Goal: Task Accomplishment & Management: Complete application form

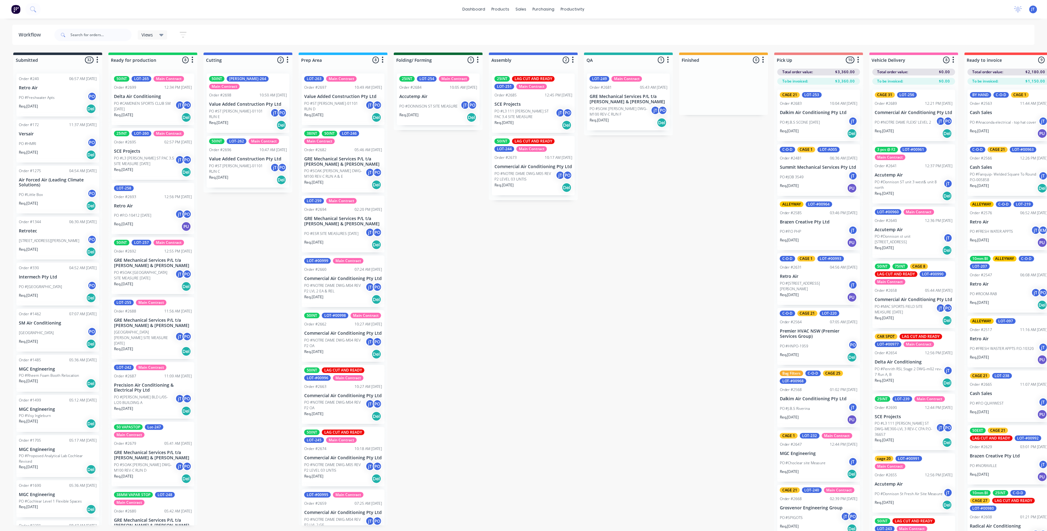
click at [192, 64] on div at bounding box center [152, 60] width 89 height 10
click at [194, 63] on button "button" at bounding box center [192, 59] width 7 height 7
drag, startPoint x: 224, startPoint y: 37, endPoint x: 201, endPoint y: 51, distance: 26.7
click at [223, 37] on div "Views Save new view None (Default) edit Assembly edit Dispatch edit Invoicing e…" at bounding box center [544, 35] width 982 height 19
click at [192, 61] on icon "button" at bounding box center [192, 60] width 2 height 8
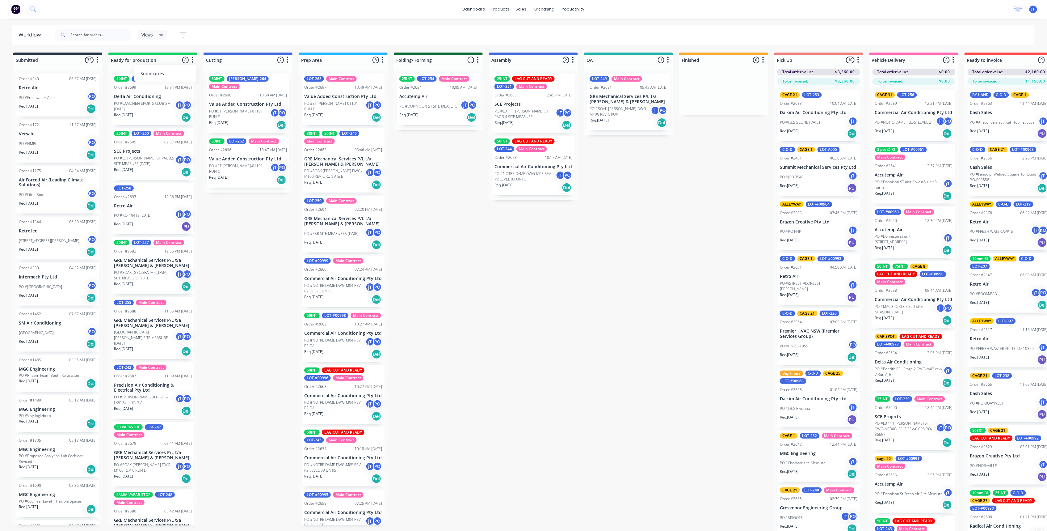
click at [184, 73] on button "Summaries" at bounding box center [165, 73] width 62 height 10
click at [251, 35] on div "Views Save new view None (Default) edit Assembly edit Dispatch edit Invoicing e…" at bounding box center [544, 35] width 982 height 19
click at [531, 25] on link "Sales Orders" at bounding box center [554, 29] width 82 height 12
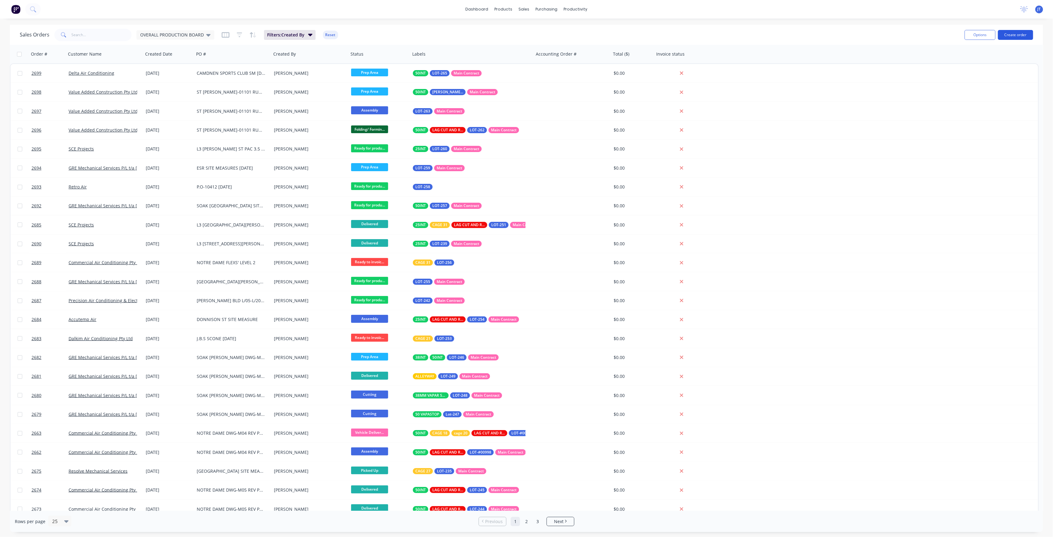
click at [1028, 35] on button "Create order" at bounding box center [1015, 35] width 35 height 10
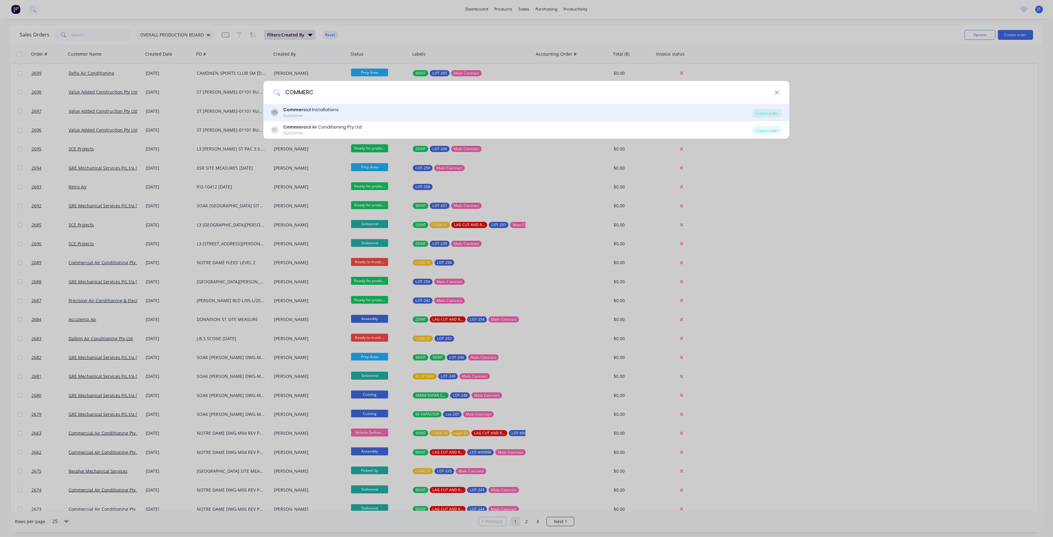
type input "COMMERC"
click at [334, 113] on div "Commerc ial Installations" at bounding box center [312, 110] width 56 height 6
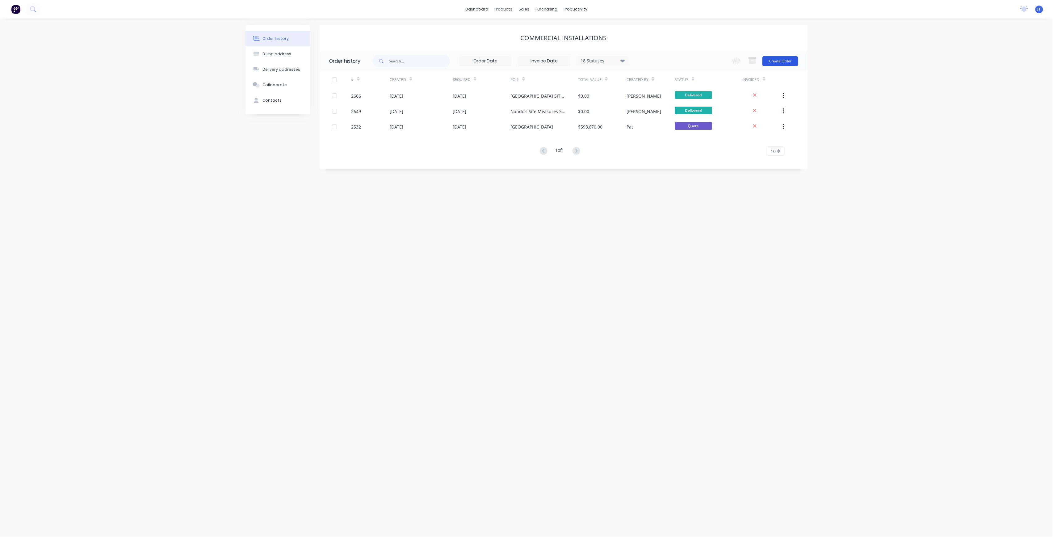
click at [787, 61] on button "Create Order" at bounding box center [781, 61] width 36 height 10
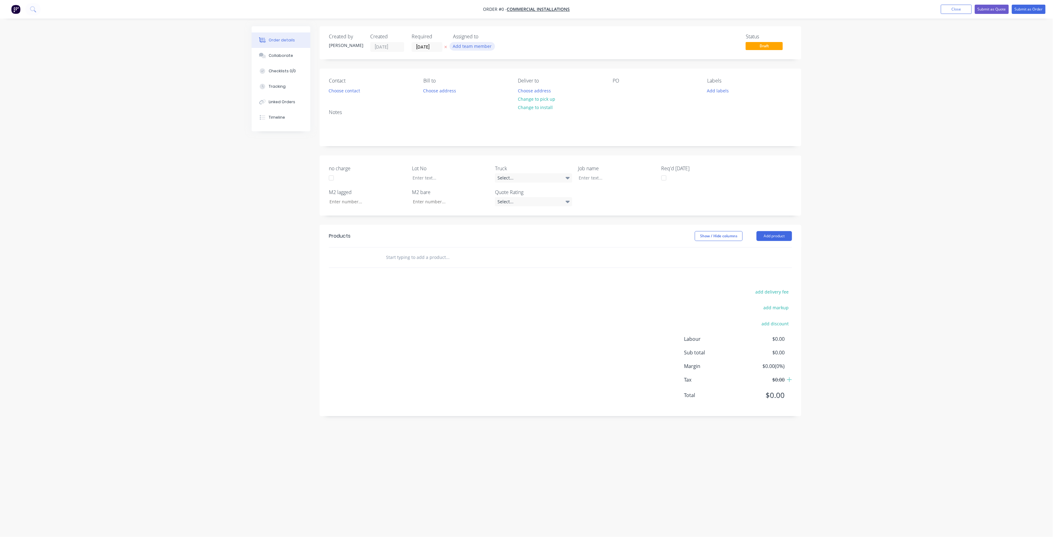
click at [482, 48] on button "Add team member" at bounding box center [472, 46] width 45 height 8
click at [501, 121] on div "[PERSON_NAME]" at bounding box center [503, 123] width 62 height 6
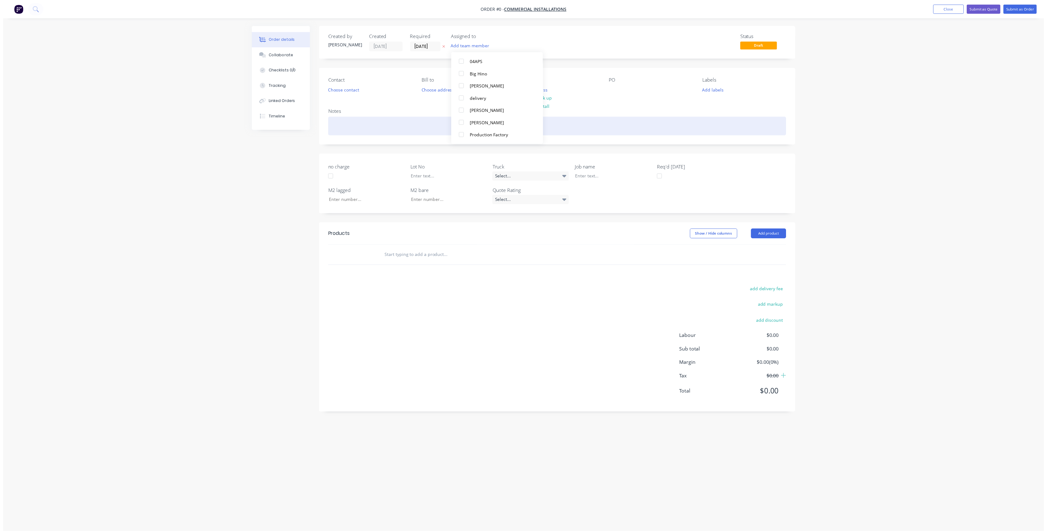
scroll to position [0, 0]
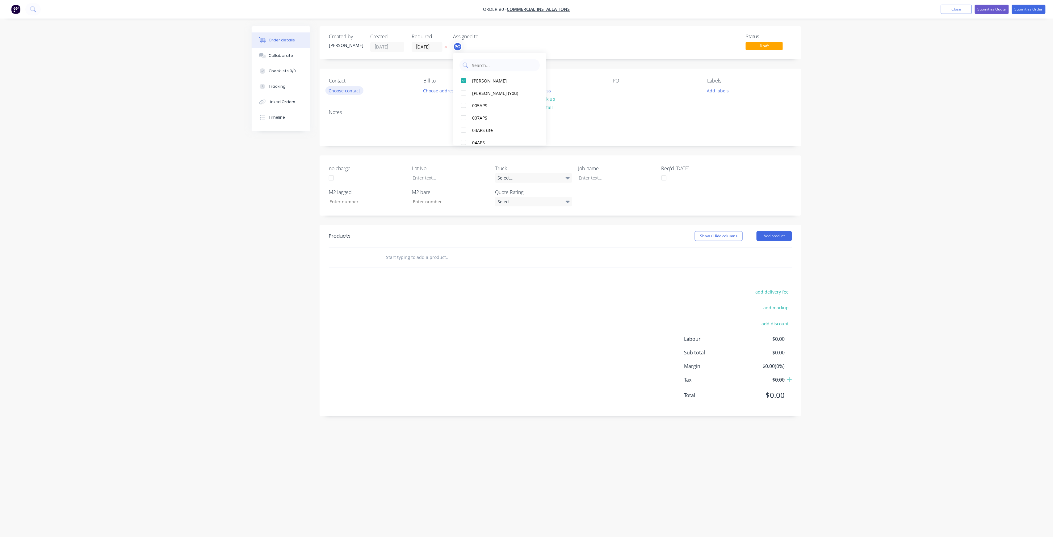
click at [354, 93] on div "Order details Collaborate Checklists 0/0 Tracking Linked Orders Timeline Order …" at bounding box center [527, 256] width 562 height 461
click at [354, 93] on button "Choose contact" at bounding box center [345, 90] width 38 height 8
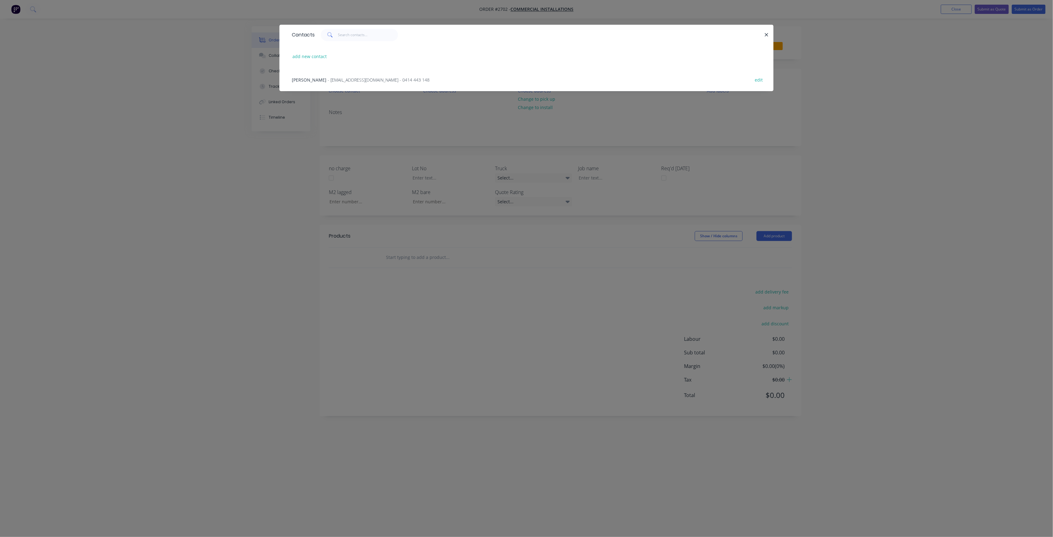
click at [331, 83] on div "Rod Cheetham - rod@commercialinstallations.net.au - 0414 443 148" at bounding box center [361, 80] width 138 height 6
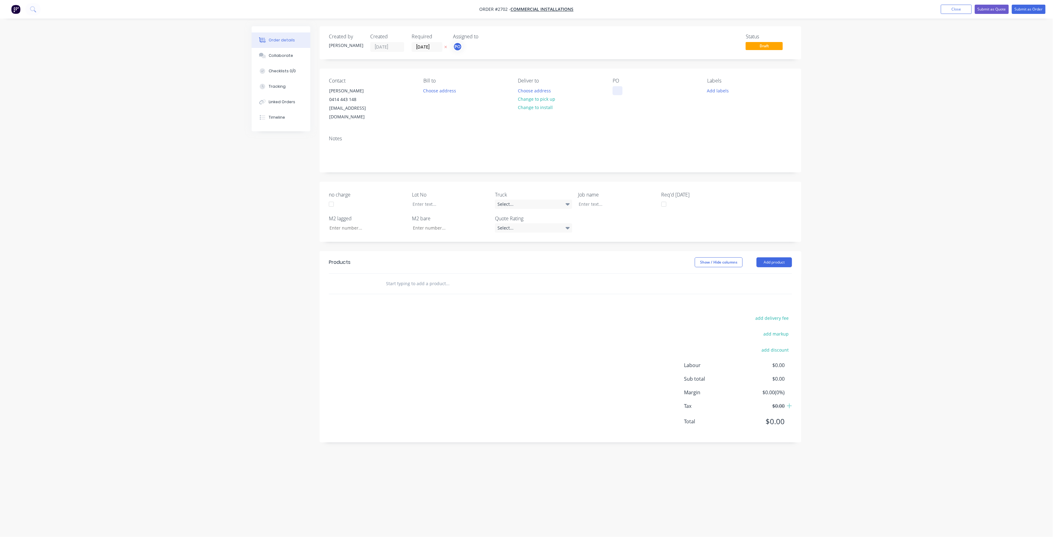
click at [617, 93] on div at bounding box center [618, 90] width 10 height 9
click at [722, 91] on button "Add labels" at bounding box center [718, 90] width 28 height 8
click at [737, 107] on input "text" at bounding box center [758, 109] width 65 height 12
type input "LOT-273"
click at [720, 145] on div at bounding box center [718, 146] width 12 height 12
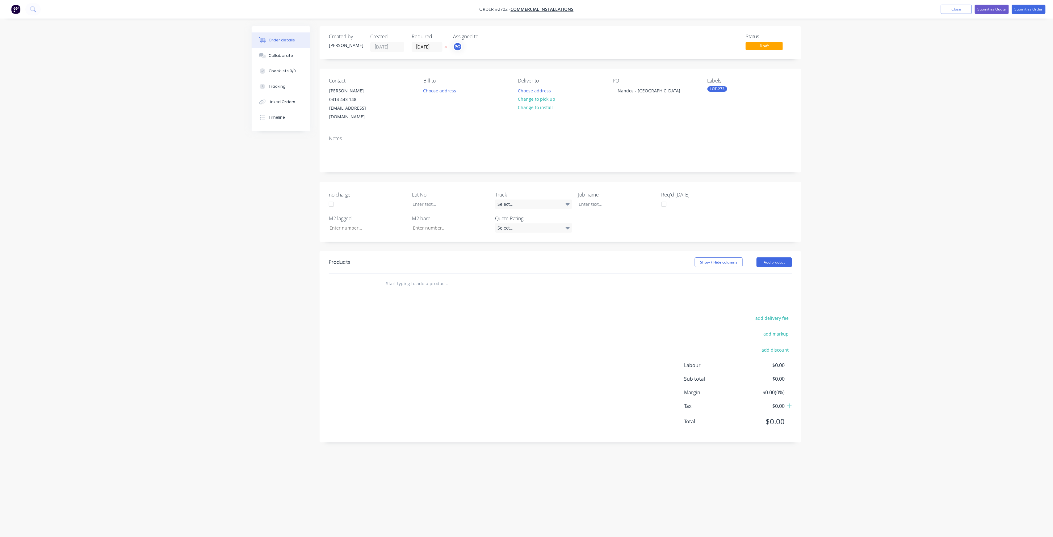
click at [667, 121] on div "Contact Rod Cheetham 0414 443 148 rod@commercialinstallations.net.au Bill to Ch…" at bounding box center [561, 100] width 482 height 62
click at [724, 88] on div "LOT-273" at bounding box center [718, 89] width 20 height 6
click at [649, 110] on div "PO Nandos - Castle Hill" at bounding box center [655, 100] width 85 height 44
click at [716, 81] on div "Labels" at bounding box center [750, 81] width 85 height 6
click at [761, 92] on div "LOT-273" at bounding box center [750, 89] width 85 height 6
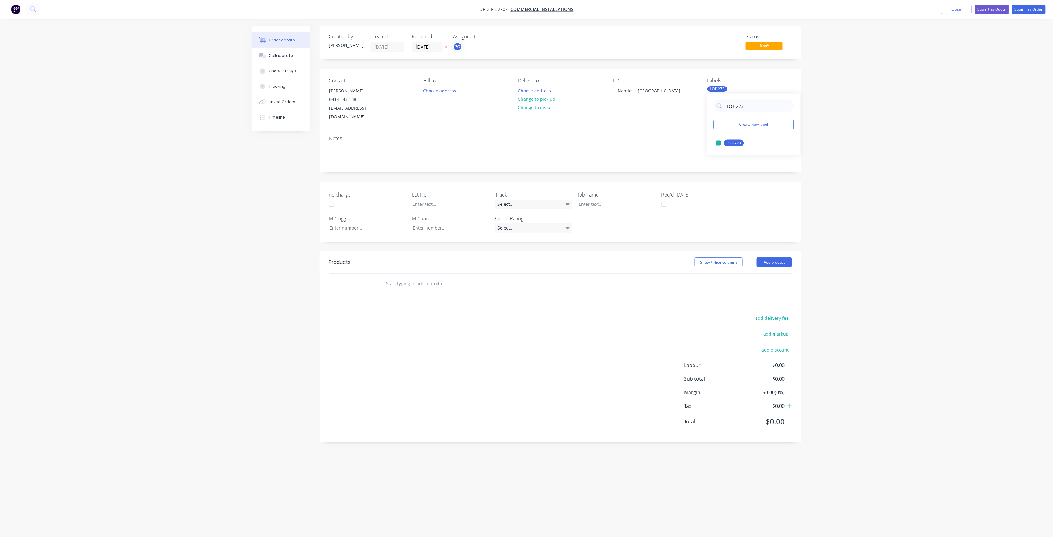
drag, startPoint x: 752, startPoint y: 103, endPoint x: 697, endPoint y: 104, distance: 55.3
click at [704, 104] on body "Order #2702 - Commercial Installations Add product Close Submit as Quote Submit…" at bounding box center [526, 268] width 1053 height 537
click at [756, 107] on input "LOT-273" at bounding box center [758, 106] width 65 height 12
type input "L"
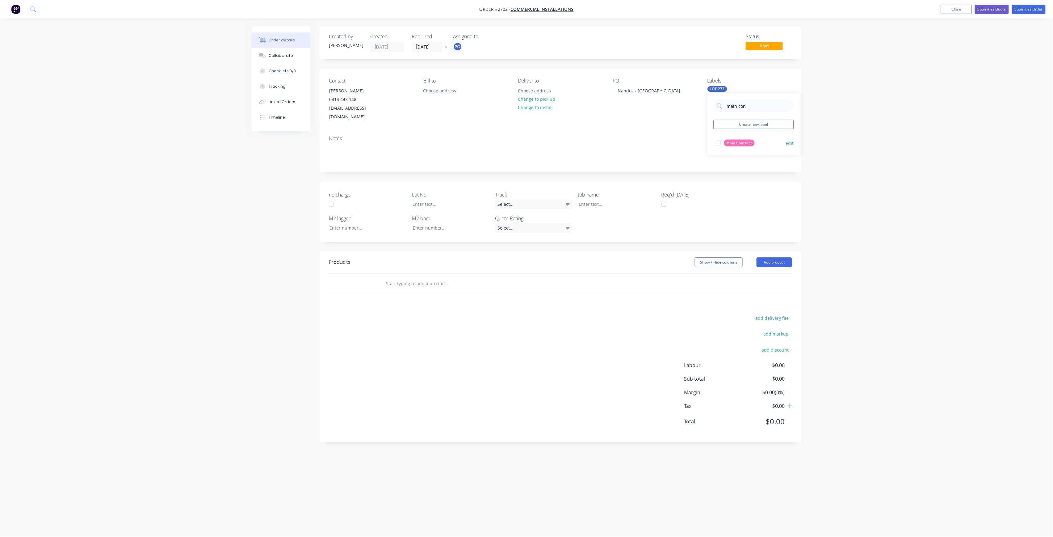
click at [727, 146] on div "Main Contract" at bounding box center [739, 143] width 31 height 7
click at [750, 104] on input "main con" at bounding box center [758, 106] width 65 height 12
drag, startPoint x: 686, startPoint y: 107, endPoint x: 641, endPoint y: 101, distance: 45.6
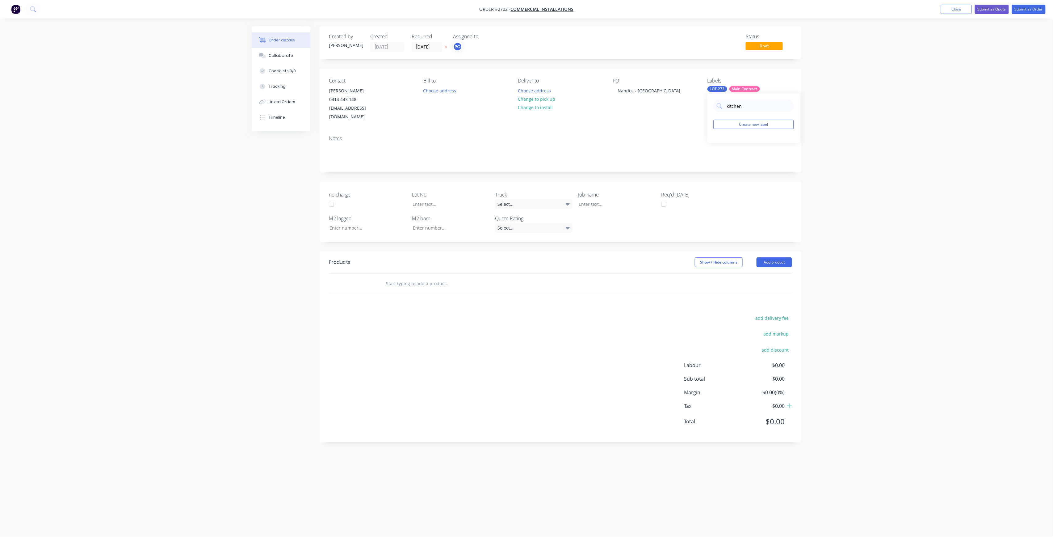
click at [649, 102] on body "Order #2702 - Commercial Installations Add product Close Submit as Quote Submit…" at bounding box center [526, 268] width 1053 height 537
type input "k"
type input "e"
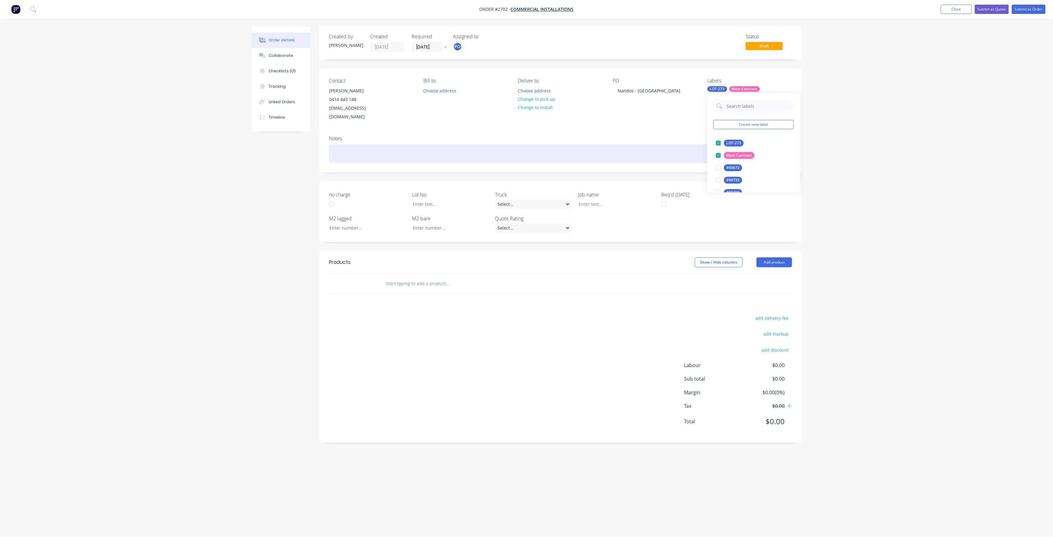
click at [645, 146] on div at bounding box center [560, 153] width 463 height 19
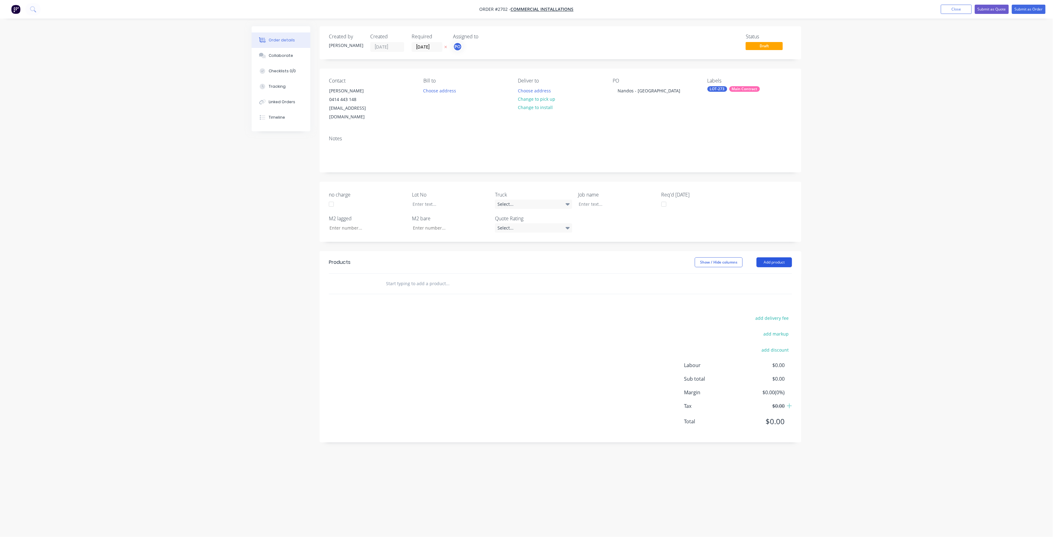
click at [776, 257] on button "Add product" at bounding box center [775, 262] width 36 height 10
click at [763, 286] on div "Basic product" at bounding box center [763, 290] width 48 height 9
click at [403, 286] on div at bounding box center [501, 300] width 247 height 28
click at [404, 289] on div at bounding box center [407, 293] width 52 height 9
click at [418, 300] on div at bounding box center [417, 304] width 63 height 9
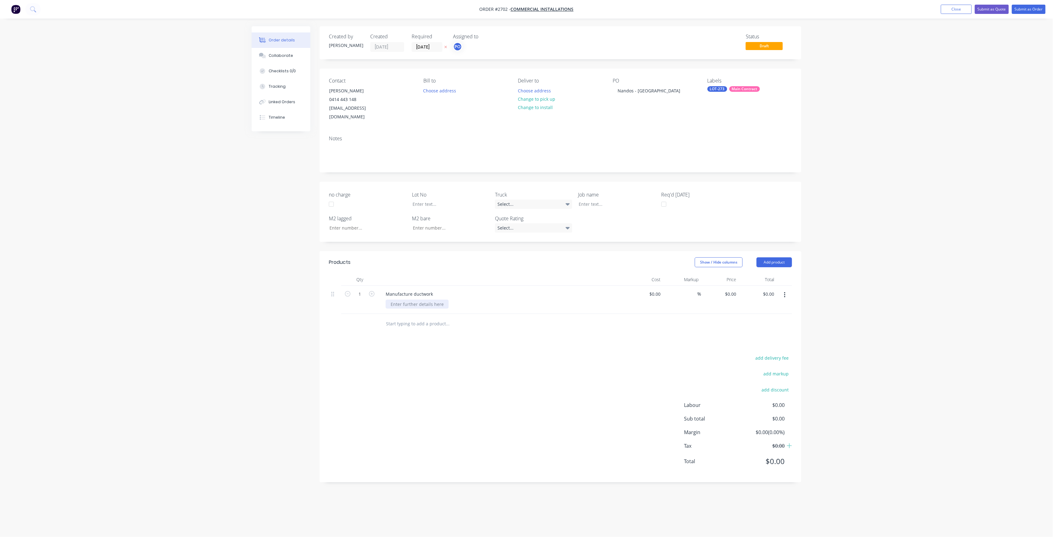
click at [416, 300] on div at bounding box center [417, 304] width 63 height 9
click at [789, 292] on button "button" at bounding box center [785, 294] width 15 height 11
click at [753, 331] on div "Delete" at bounding box center [763, 335] width 48 height 9
click at [765, 257] on button "Add product" at bounding box center [775, 262] width 36 height 10
click at [756, 358] on button "Notes (External)" at bounding box center [762, 364] width 59 height 12
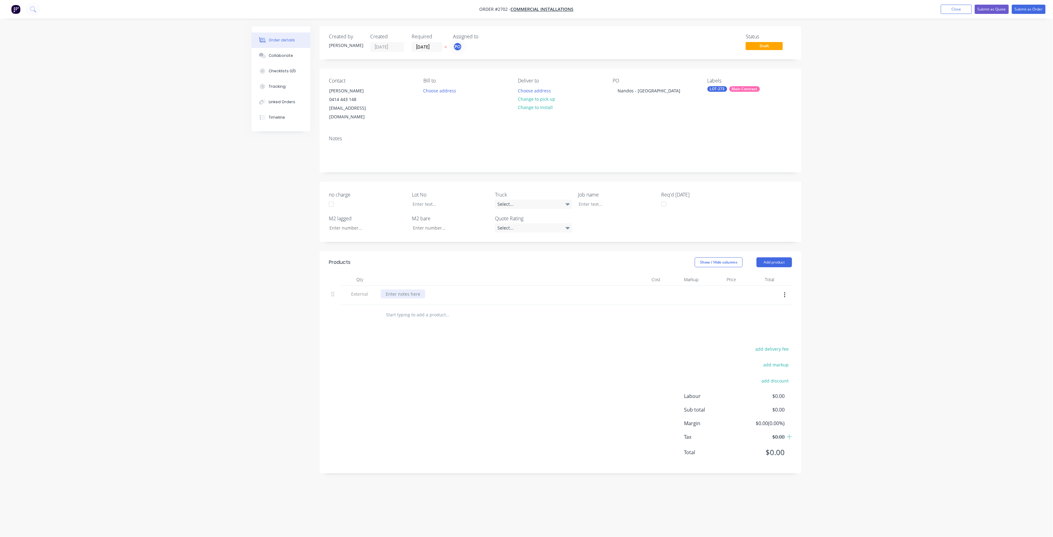
click at [417, 289] on div at bounding box center [403, 293] width 44 height 9
click at [580, 358] on div "add delivery fee add markup add discount Labour $0.00 Sub total $0.00 Margin $0…" at bounding box center [560, 410] width 463 height 119
click at [1033, 12] on button "Submit as Order" at bounding box center [1029, 9] width 34 height 9
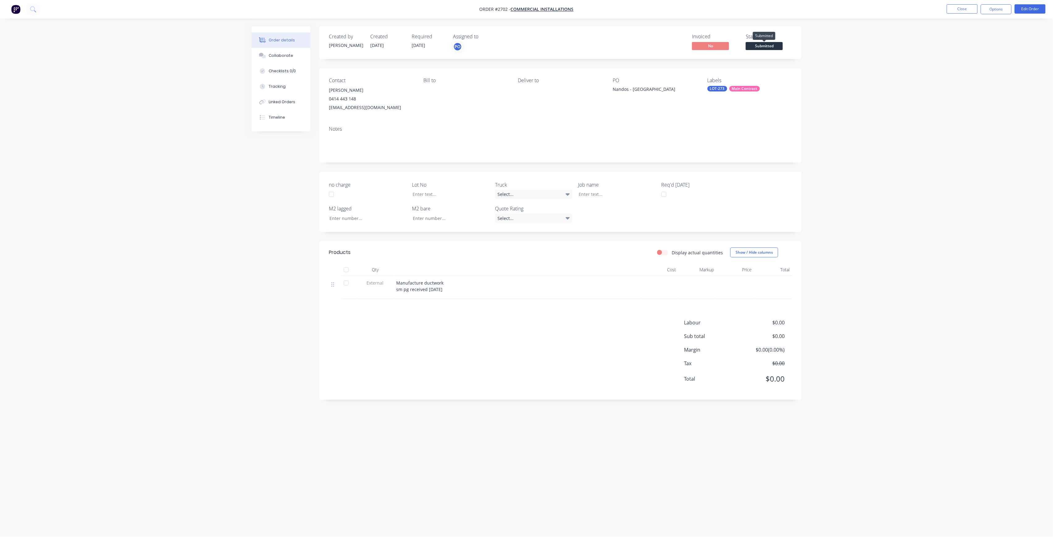
click at [776, 46] on span "Submitted" at bounding box center [764, 46] width 37 height 8
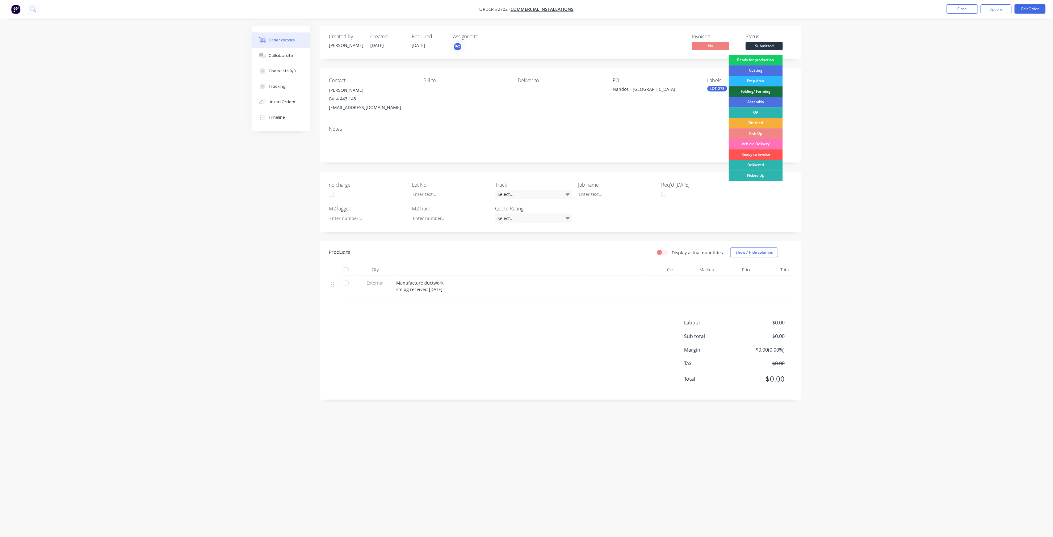
click at [767, 59] on div "Ready for production" at bounding box center [756, 60] width 54 height 11
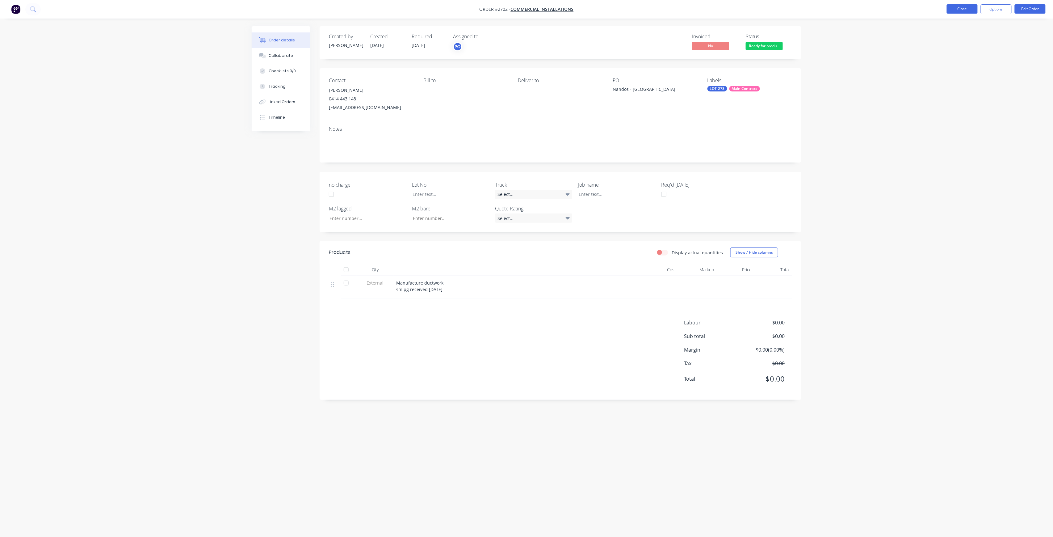
click at [960, 12] on button "Close" at bounding box center [962, 8] width 31 height 9
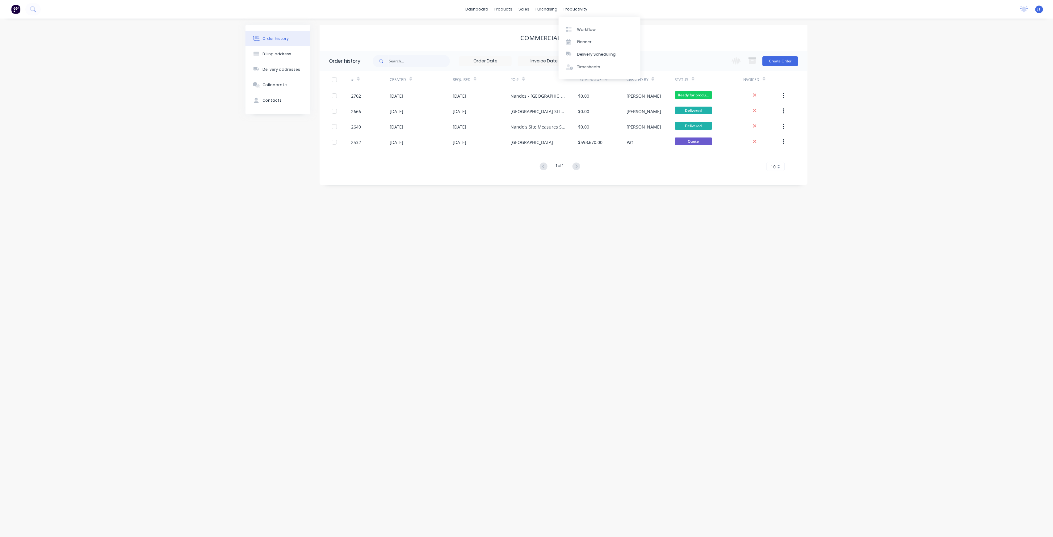
click at [578, 20] on div "Workflow Planner Delivery Scheduling Timesheets" at bounding box center [600, 48] width 82 height 62
click at [575, 27] on div at bounding box center [570, 30] width 9 height 6
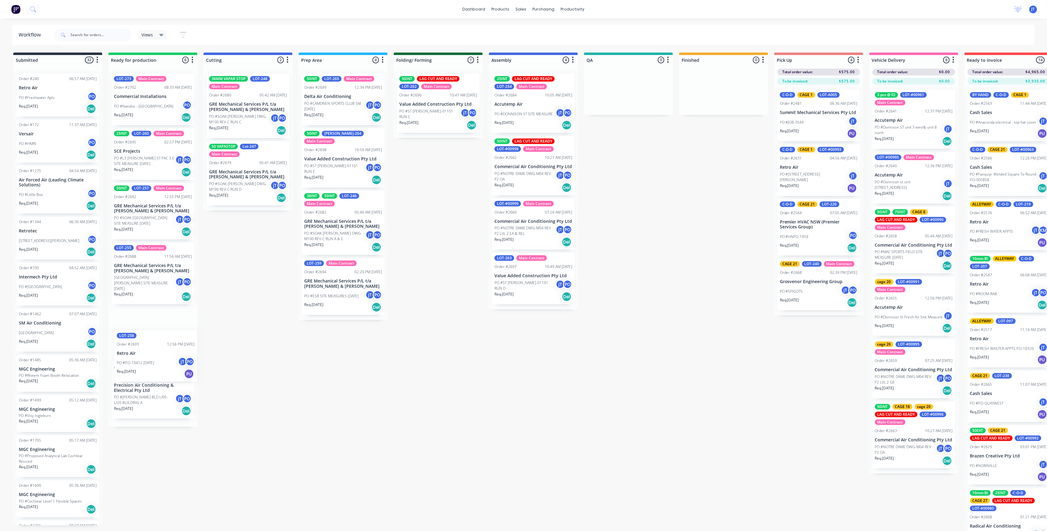
drag, startPoint x: 139, startPoint y: 213, endPoint x: 140, endPoint y: 362, distance: 149.5
click at [140, 362] on div "LOT-273 Main Contract Order #2702 08:33 AM 27/08/25 Commercial Installations PO…" at bounding box center [152, 248] width 89 height 358
drag, startPoint x: 163, startPoint y: 214, endPoint x: 166, endPoint y: 162, distance: 51.3
click at [166, 162] on div "LOT-273 Main Contract Order #2702 08:33 AM 27/08/25 Commercial Installations PO…" at bounding box center [152, 248] width 89 height 358
